Goal: Navigation & Orientation: Find specific page/section

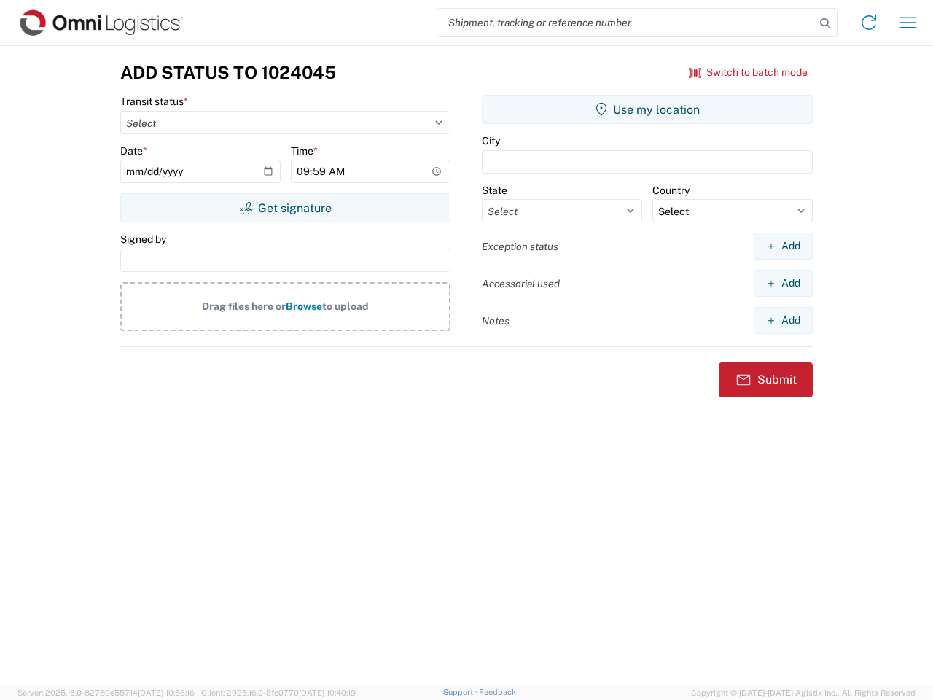
click at [626, 23] on input "search" at bounding box center [625, 23] width 377 height 28
click at [825, 23] on icon at bounding box center [825, 23] width 20 height 20
click at [869, 23] on icon at bounding box center [868, 22] width 23 height 23
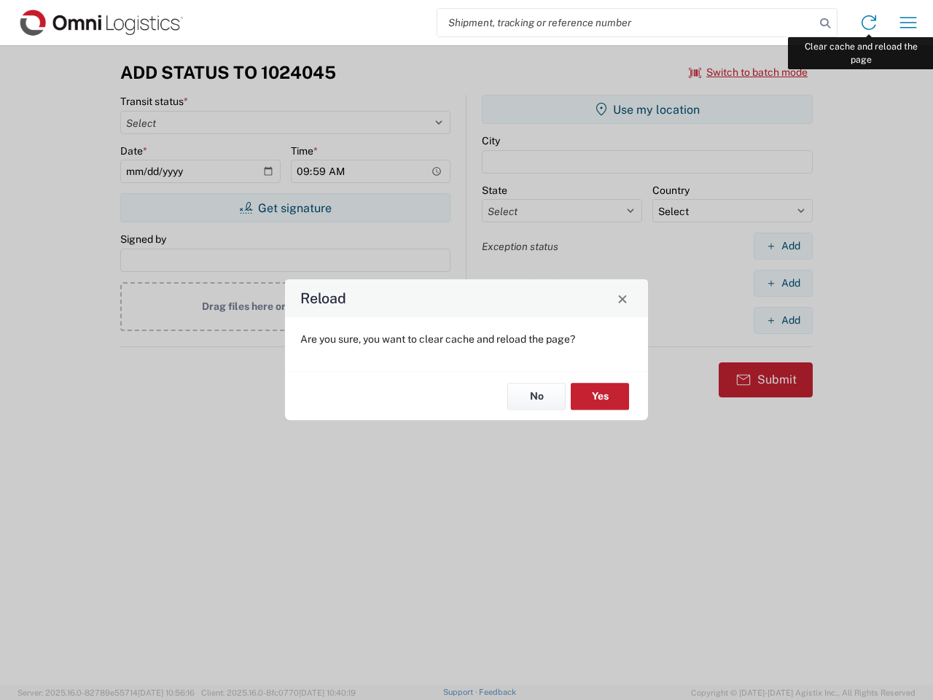
click at [908, 23] on div "Reload Are you sure, you want to clear cache and reload the page? No Yes" at bounding box center [466, 350] width 933 height 700
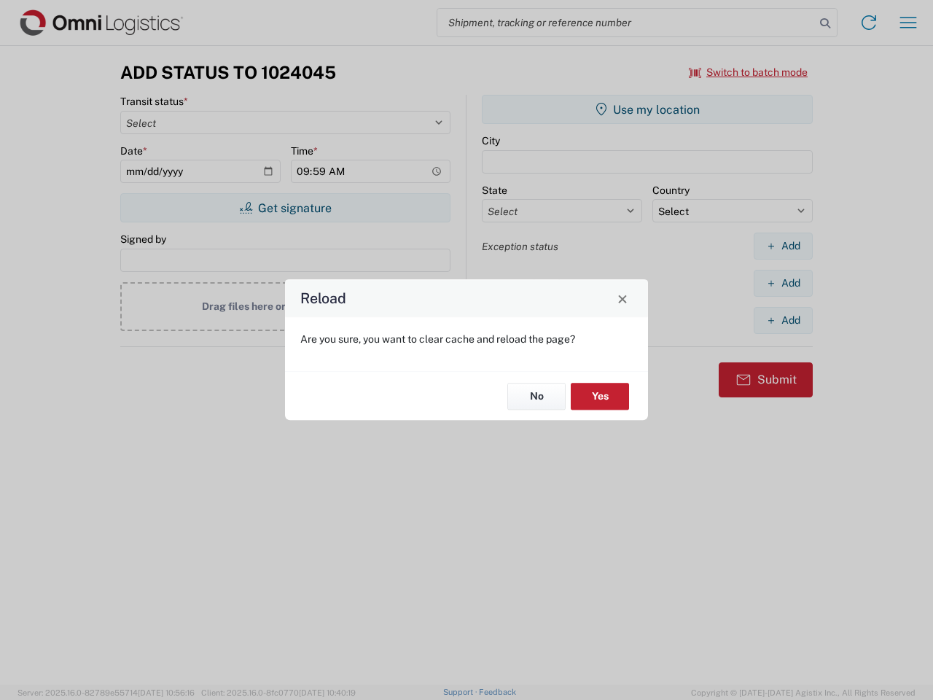
click at [748, 72] on div "Reload Are you sure, you want to clear cache and reload the page? No Yes" at bounding box center [466, 350] width 933 height 700
click at [285, 208] on div "Reload Are you sure, you want to clear cache and reload the page? No Yes" at bounding box center [466, 350] width 933 height 700
click at [647, 109] on div "Reload Are you sure, you want to clear cache and reload the page? No Yes" at bounding box center [466, 350] width 933 height 700
click at [783, 246] on div "Reload Are you sure, you want to clear cache and reload the page? No Yes" at bounding box center [466, 350] width 933 height 700
click at [783, 283] on div "Reload Are you sure, you want to clear cache and reload the page? No Yes" at bounding box center [466, 350] width 933 height 700
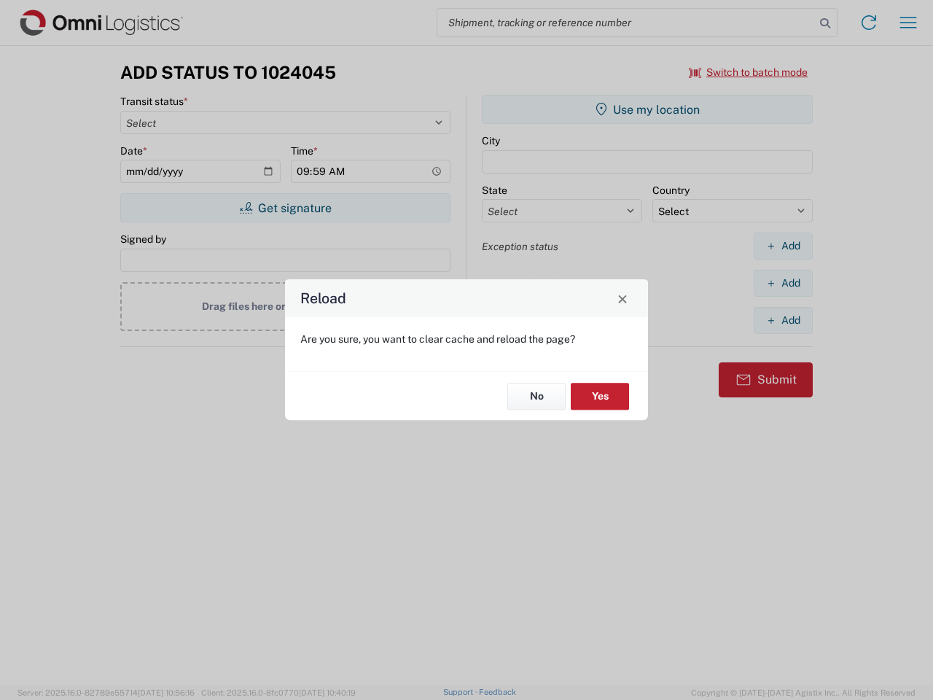
click at [783, 320] on div "Reload Are you sure, you want to clear cache and reload the page? No Yes" at bounding box center [466, 350] width 933 height 700
